Goal: Information Seeking & Learning: Obtain resource

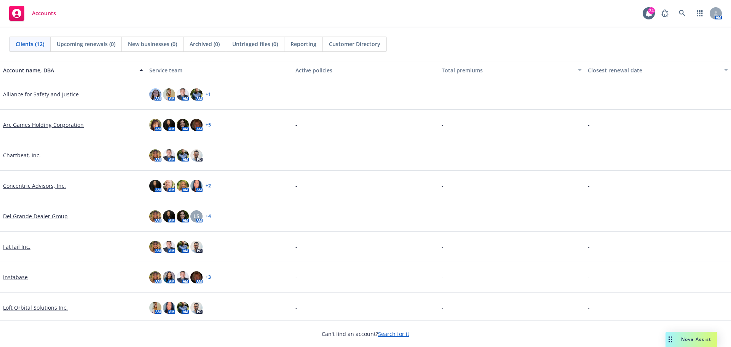
click at [688, 341] on span "Nova Assist" at bounding box center [696, 339] width 30 height 6
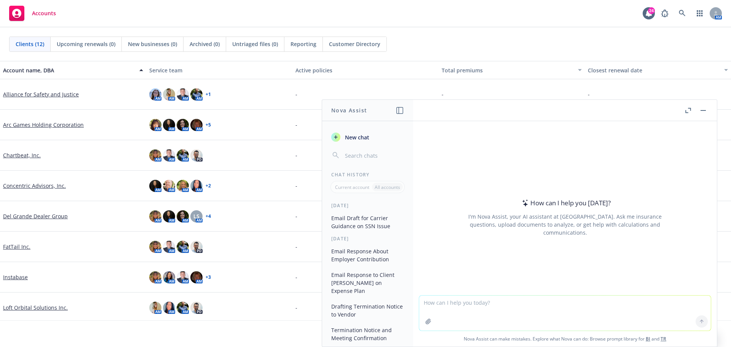
click at [471, 307] on textarea at bounding box center [565, 312] width 292 height 35
type textarea "P"
paste textarea "generally Kaiser will not allow an individual to remain covered if they reside …"
type textarea "Sum this up for my client Cindy in two or three paragraphs. generally Kaiser wi…"
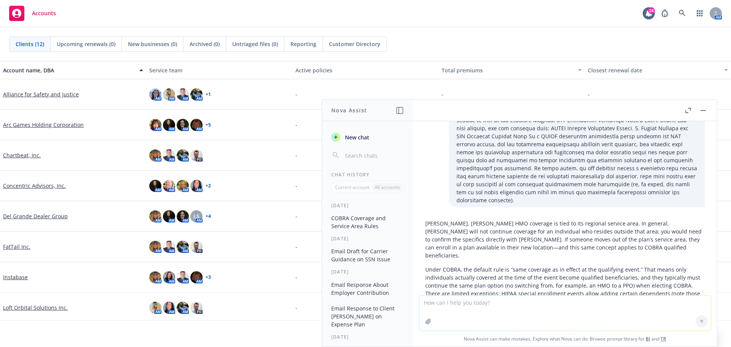
scroll to position [253, 0]
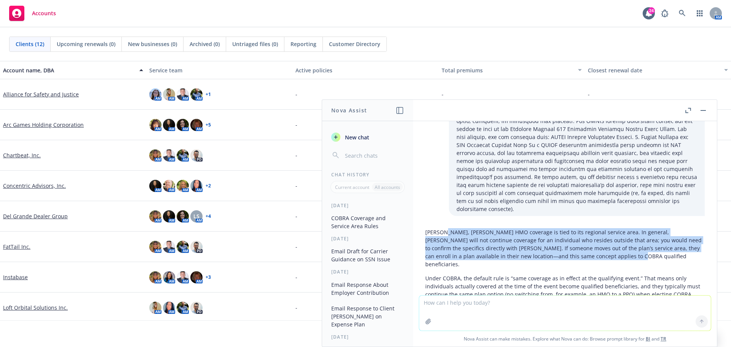
drag, startPoint x: 443, startPoint y: 206, endPoint x: 588, endPoint y: 232, distance: 148.0
click at [588, 232] on p "Cindy, Kaiser HMO coverage is tied to its regional service area. In general, Ka…" at bounding box center [564, 248] width 279 height 40
copy p "Kaiser HMO coverage is tied to its regional service area. In general, Kaiser wi…"
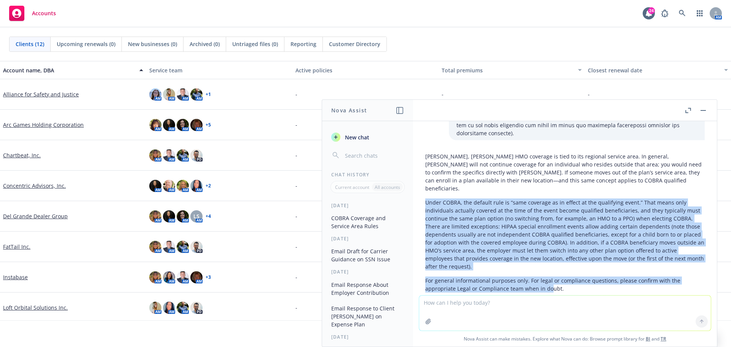
scroll to position [329, 0]
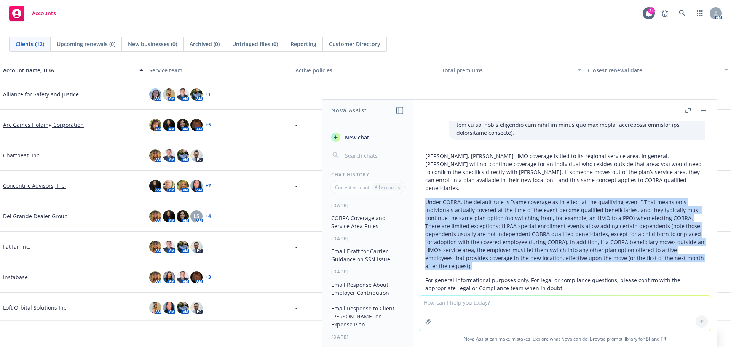
drag, startPoint x: 425, startPoint y: 207, endPoint x: 504, endPoint y: 240, distance: 84.6
click at [504, 240] on div "Cindy, Kaiser HMO coverage is tied to its regional service area. In general, Ka…" at bounding box center [564, 222] width 279 height 146
copy p "Under COBRA, the default rule is “same coverage as in effect at the qualifying …"
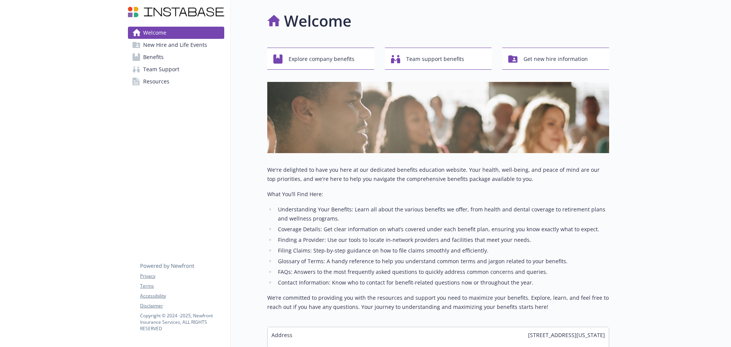
click at [159, 53] on span "Benefits" at bounding box center [153, 57] width 21 height 12
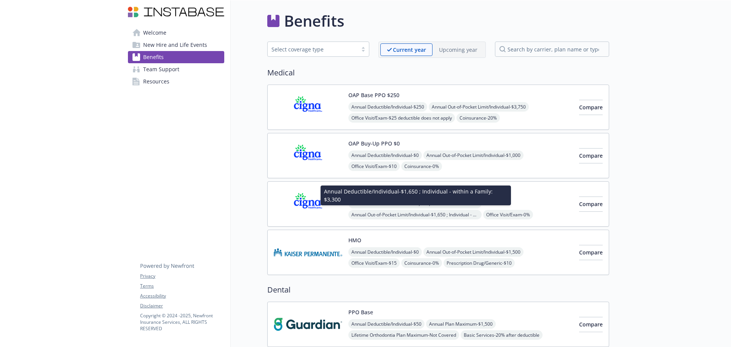
click at [379, 207] on span "Annual Deductible/Individual - $1,650 ; Individual - within a Family: $3,300" at bounding box center [414, 204] width 133 height 10
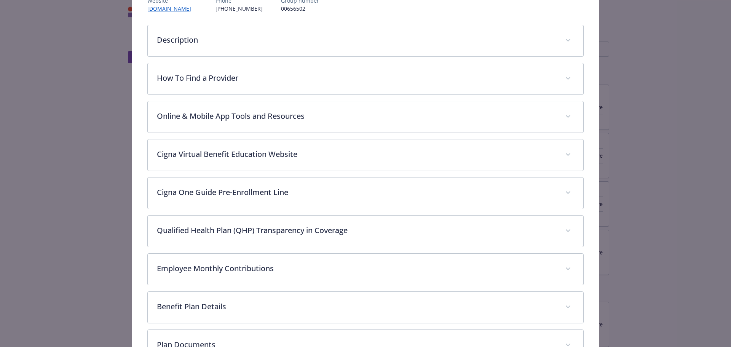
scroll to position [199, 0]
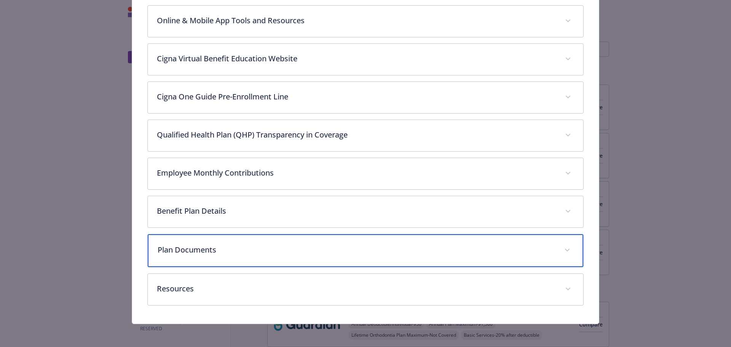
click at [320, 251] on p "Plan Documents" at bounding box center [357, 249] width 398 height 11
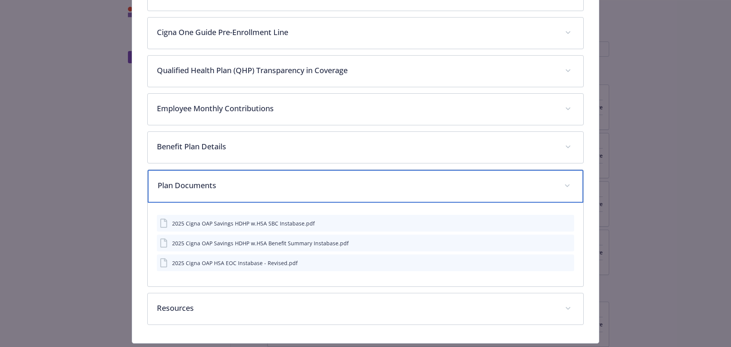
scroll to position [275, 0]
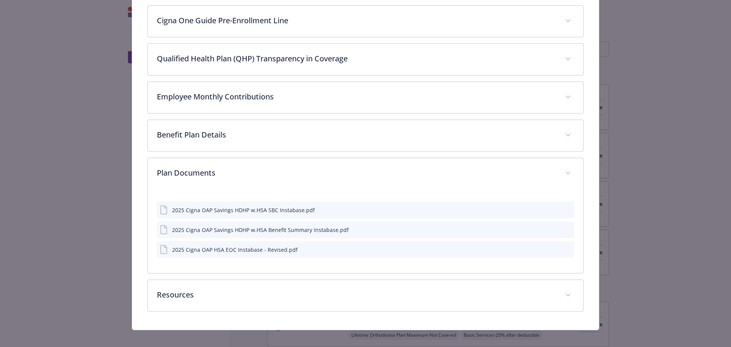
click at [565, 210] on icon "preview file" at bounding box center [566, 209] width 7 height 5
